Goal: Task Accomplishment & Management: Use online tool/utility

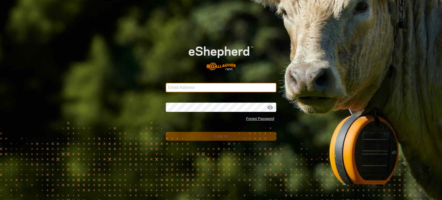
type input "[EMAIL_ADDRESS][DOMAIN_NAME]"
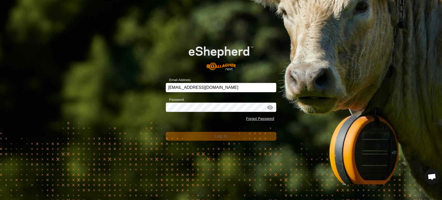
scroll to position [4406, 0]
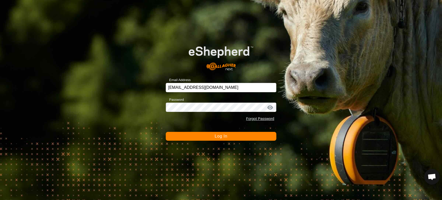
click at [218, 139] on button "Log In" at bounding box center [221, 136] width 111 height 9
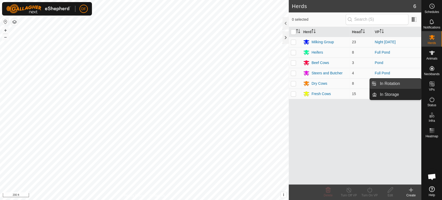
click at [411, 84] on link "In Rotation" at bounding box center [399, 83] width 44 height 10
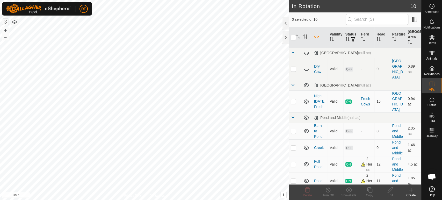
click at [294, 99] on p-checkbox at bounding box center [293, 101] width 5 height 4
checkbox input "true"
click at [368, 189] on icon at bounding box center [370, 190] width 6 height 6
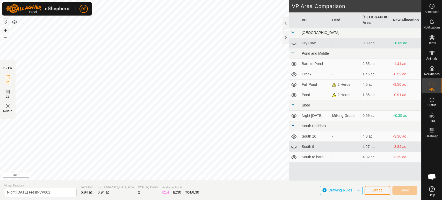
click at [5, 31] on button "+" at bounding box center [5, 30] width 6 height 6
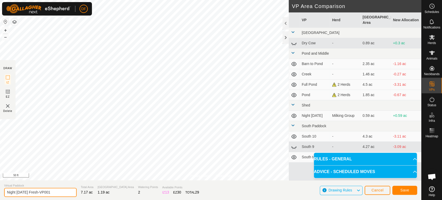
drag, startPoint x: 15, startPoint y: 191, endPoint x: 5, endPoint y: 190, distance: 9.4
click at [5, 190] on input "Night [DATE] Fresh-VP001" at bounding box center [40, 192] width 73 height 9
click at [23, 193] on input "Day [DATE] Fresh-VP001" at bounding box center [40, 192] width 73 height 9
click at [51, 194] on input "Day [DATE] Fresh-VP001" at bounding box center [40, 192] width 73 height 9
type input "Day [DATE] Fresh"
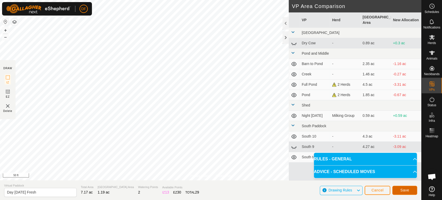
click at [410, 192] on button "Save" at bounding box center [404, 190] width 25 height 9
